Goal: Use online tool/utility: Utilize a website feature to perform a specific function

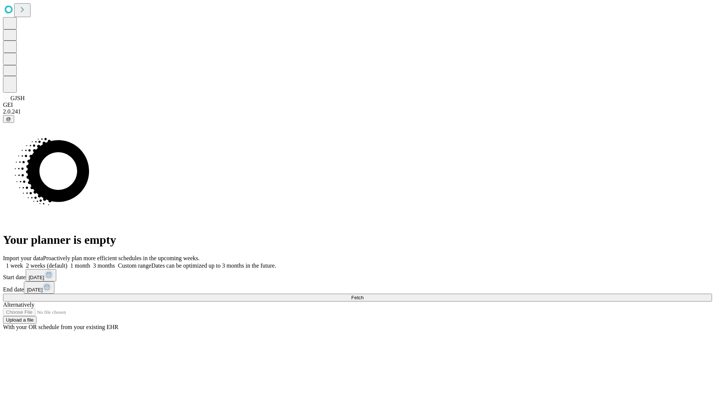
click at [364, 295] on span "Fetch" at bounding box center [357, 298] width 12 height 6
